Goal: Task Accomplishment & Management: Use online tool/utility

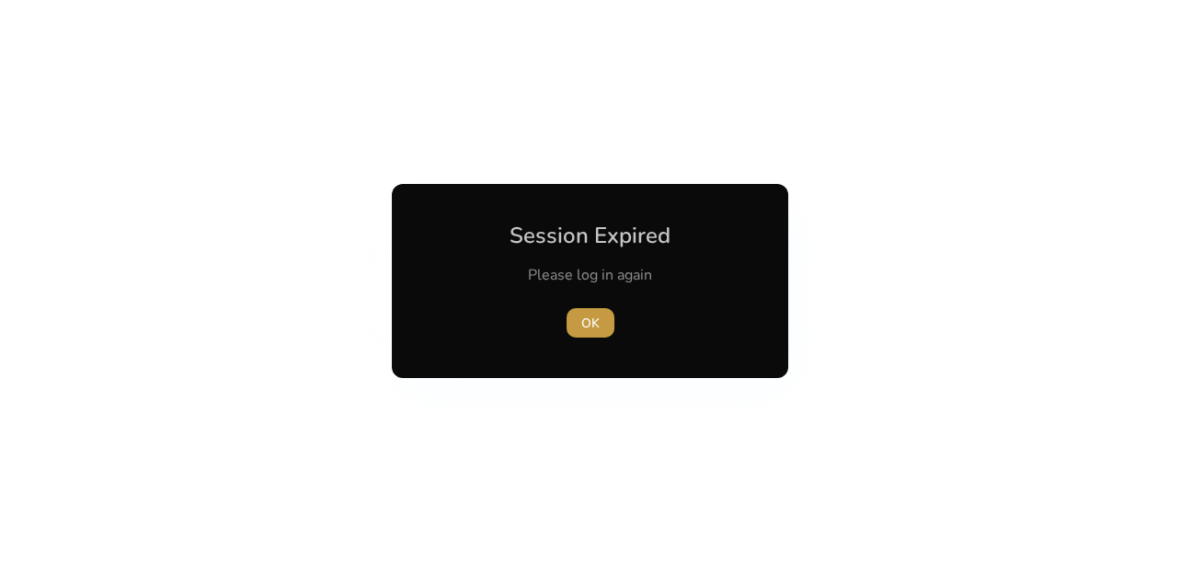
click at [581, 329] on span "OK" at bounding box center [590, 323] width 18 height 19
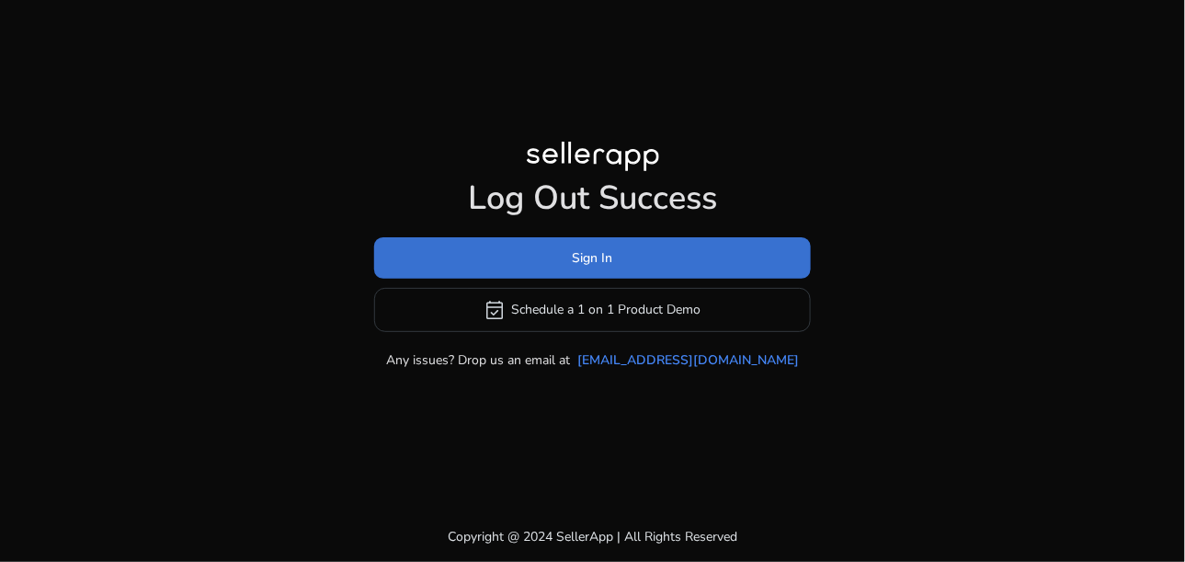
click at [606, 274] on span at bounding box center [592, 257] width 437 height 44
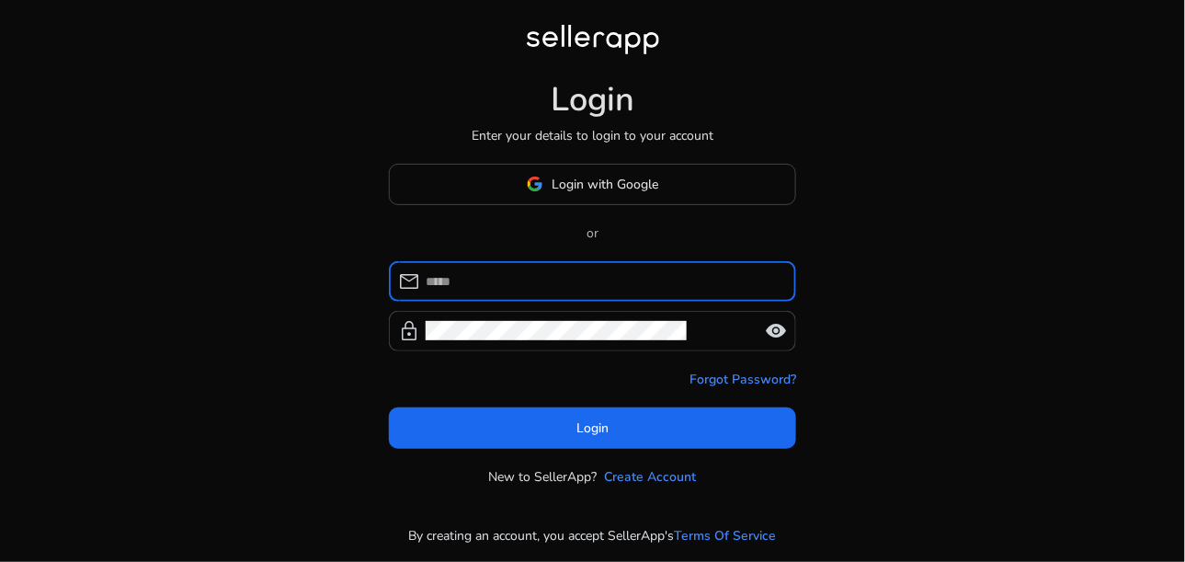
click at [542, 155] on div "Login Enter your details to login to your account Login with Google or mail loc…" at bounding box center [592, 255] width 437 height 511
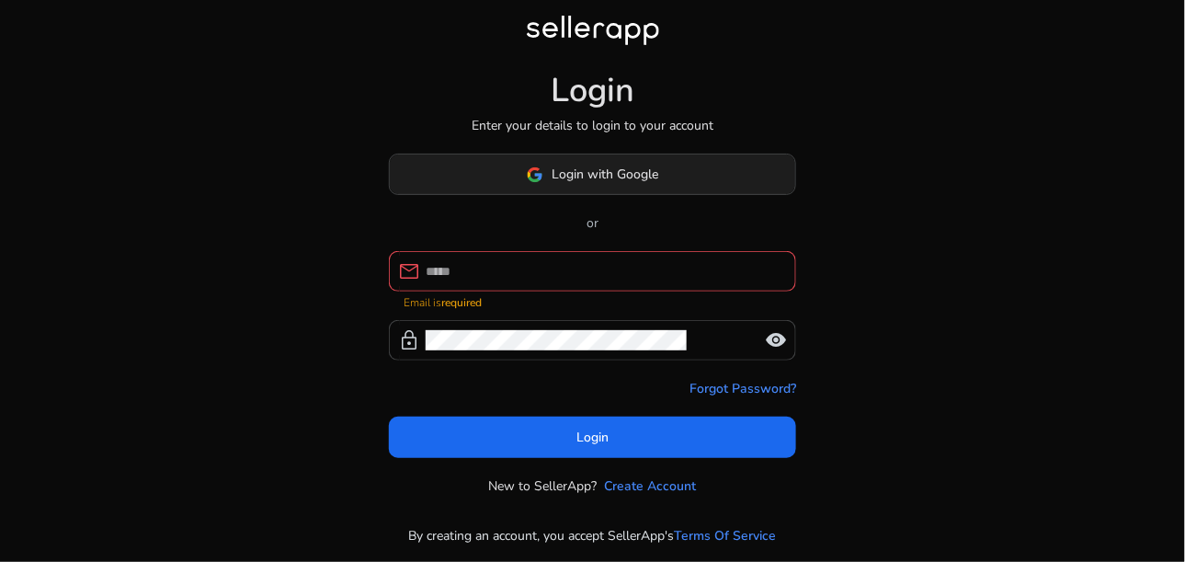
click at [542, 162] on span at bounding box center [592, 175] width 405 height 44
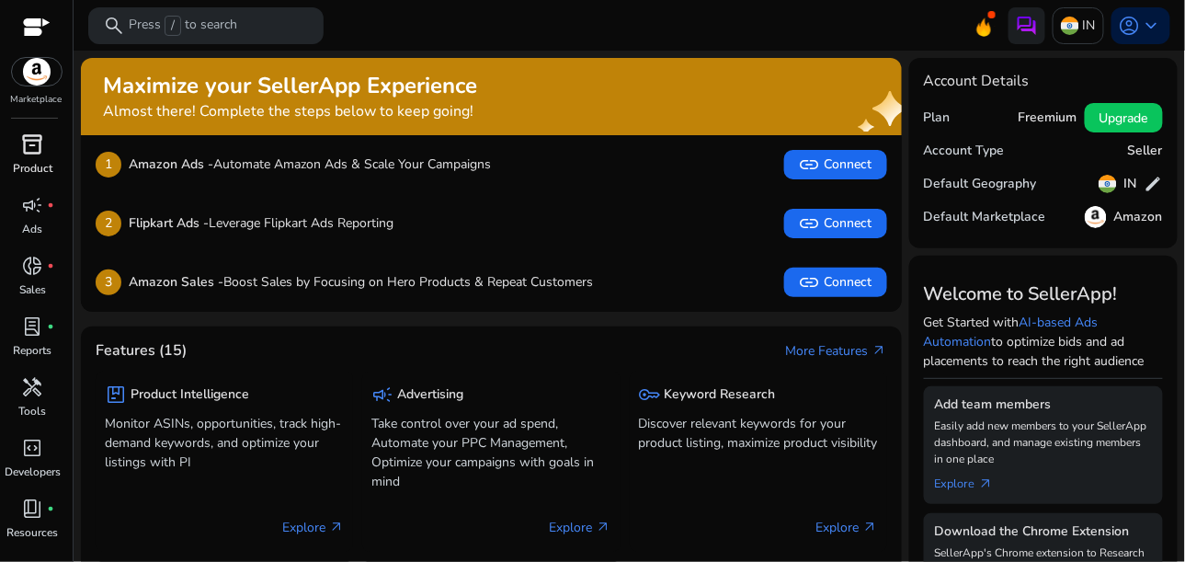
click at [54, 152] on div "inventory_2" at bounding box center [32, 144] width 51 height 29
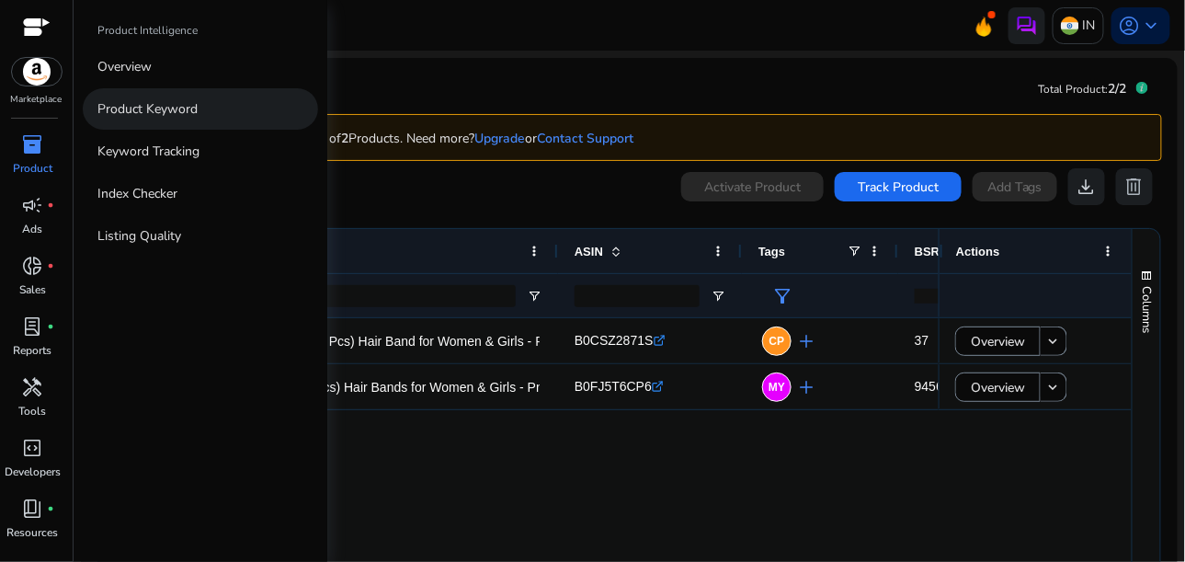
click at [159, 117] on p "Product Keyword" at bounding box center [147, 108] width 100 height 19
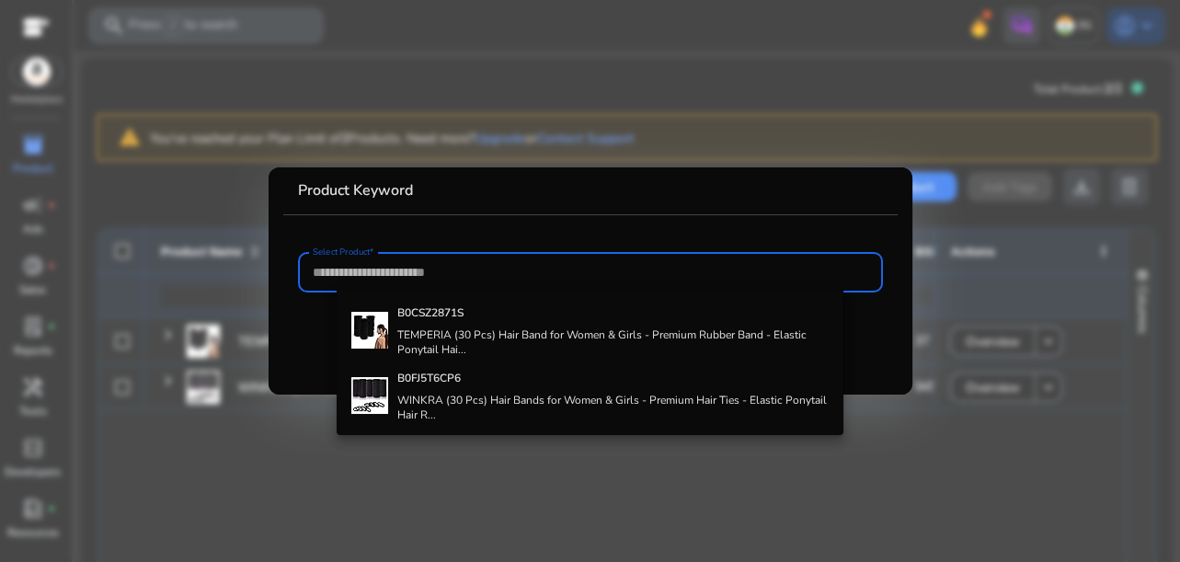
click at [373, 477] on div at bounding box center [590, 281] width 1180 height 562
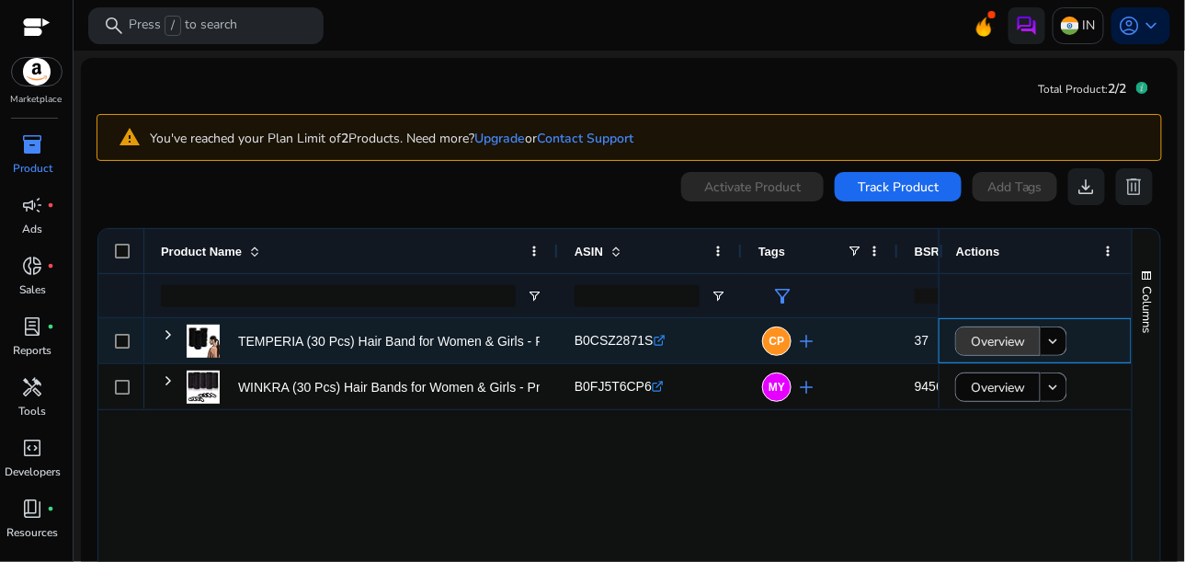
click at [978, 348] on span "Overview" at bounding box center [998, 342] width 54 height 38
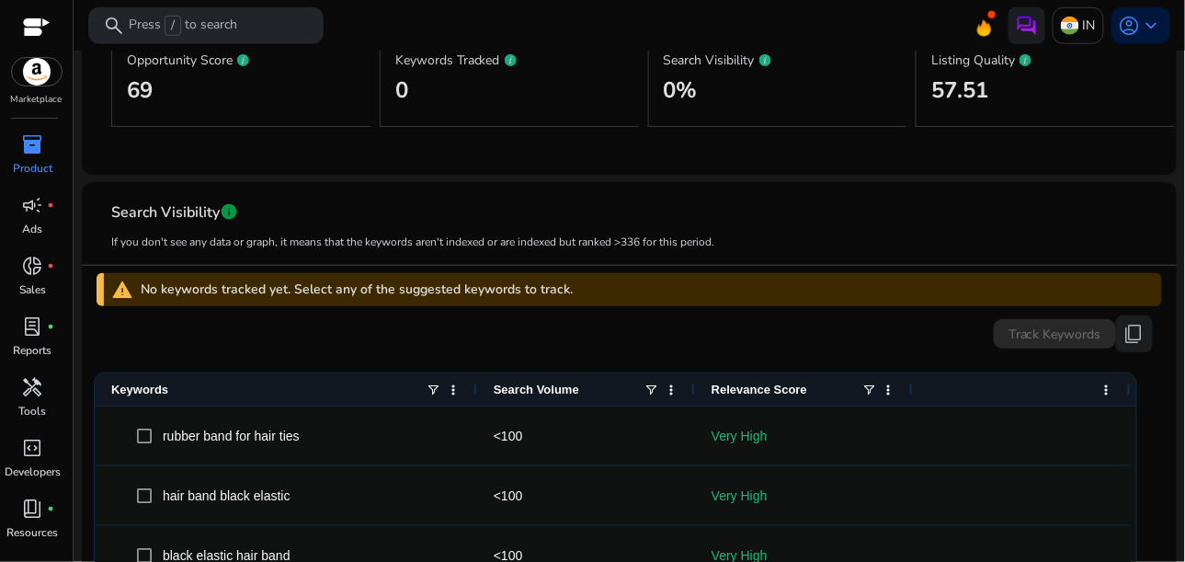
scroll to position [334, 0]
